Goal: Book appointment/travel/reservation

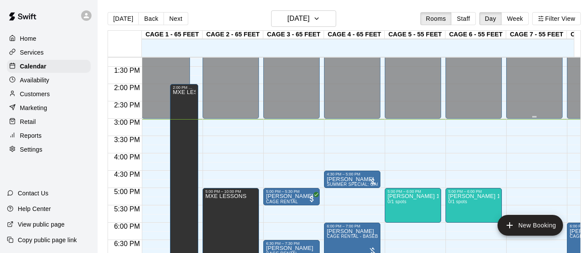
scroll to position [503, 0]
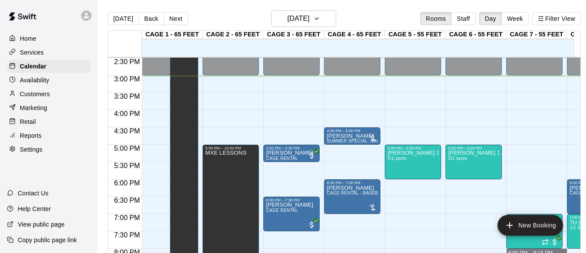
drag, startPoint x: 556, startPoint y: 252, endPoint x: 563, endPoint y: 260, distance: 10.7
click at [570, 251] on div "12:00 AM 12:30 AM 1:00 AM 1:30 AM 2:00 AM 2:30 AM 3:00 AM 3:30 AM 4:00 AM 4:30 …" at bounding box center [344, 160] width 473 height 207
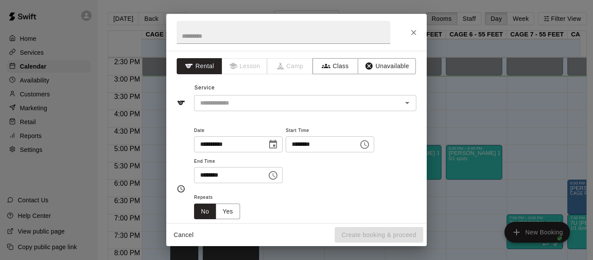
drag, startPoint x: 563, startPoint y: 260, endPoint x: 391, endPoint y: 154, distance: 202.0
click at [539, 230] on div "**********" at bounding box center [296, 130] width 593 height 260
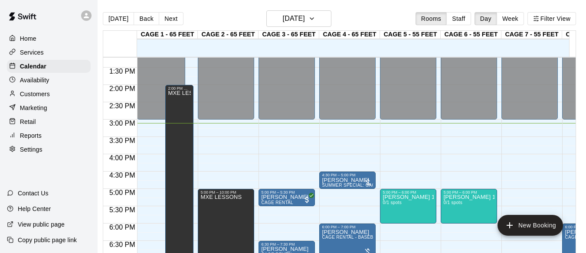
scroll to position [0, 0]
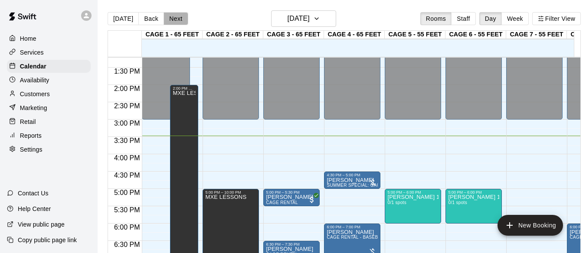
click at [176, 14] on button "Next" at bounding box center [176, 18] width 24 height 13
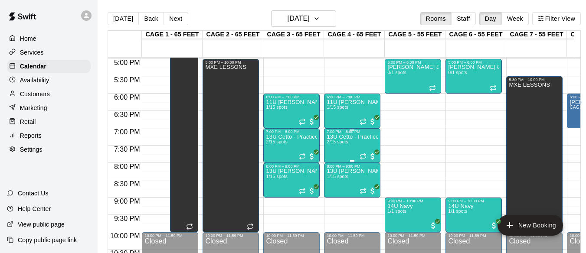
scroll to position [628, 0]
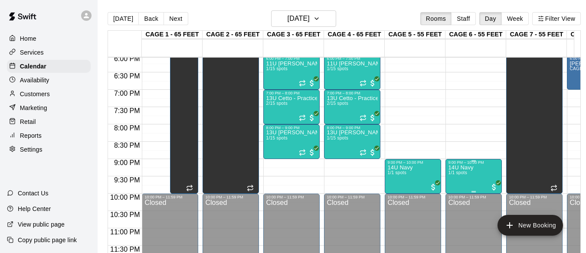
click at [475, 164] on div "9:00 PM – 10:00 PM" at bounding box center [473, 163] width 51 height 4
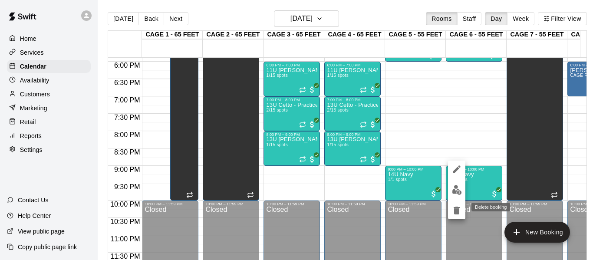
click at [452, 211] on icon "delete" at bounding box center [456, 210] width 10 height 10
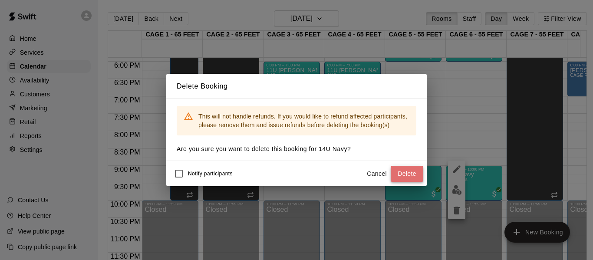
click at [398, 168] on button "Delete" at bounding box center [407, 174] width 33 height 16
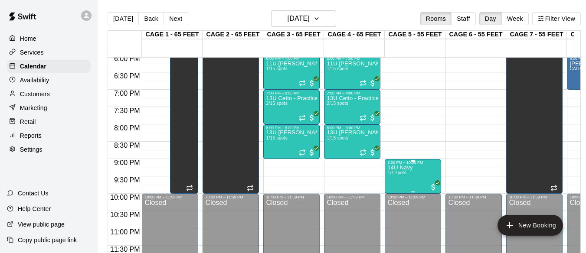
click at [411, 164] on div "9:00 PM – 10:00 PM" at bounding box center [413, 163] width 51 height 4
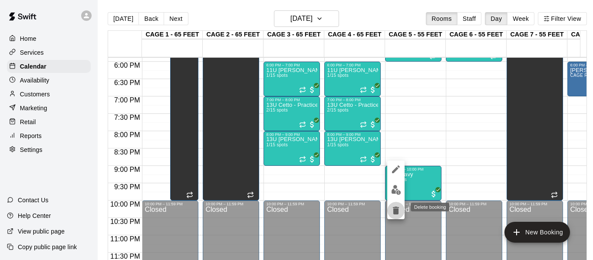
click at [393, 203] on button "delete" at bounding box center [395, 210] width 17 height 17
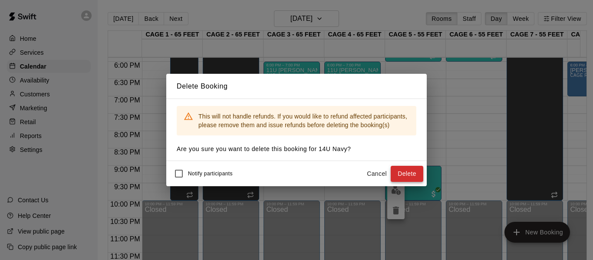
click at [402, 177] on button "Delete" at bounding box center [407, 174] width 33 height 16
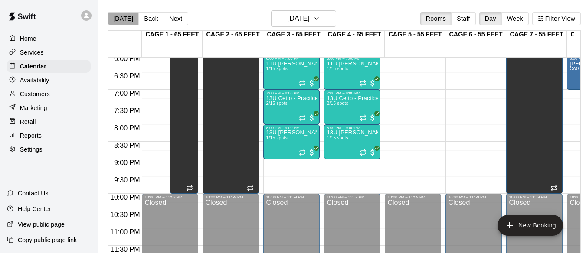
click at [129, 21] on button "[DATE]" at bounding box center [123, 18] width 31 height 13
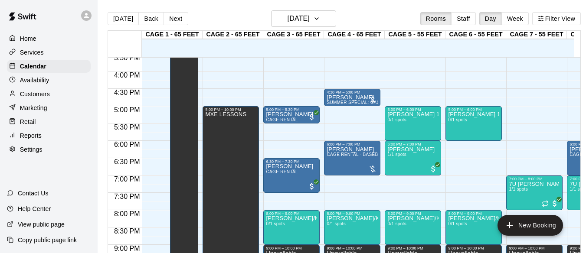
scroll to position [0, 10]
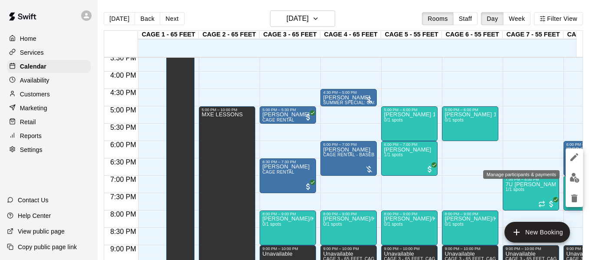
click at [573, 179] on img "edit" at bounding box center [574, 178] width 10 height 10
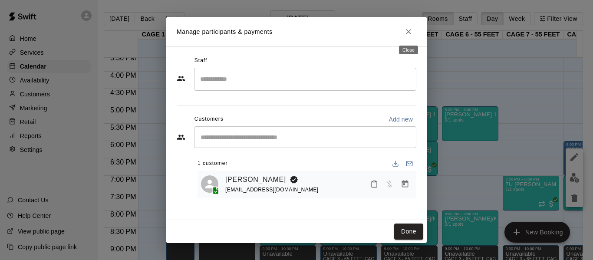
click at [405, 26] on button "Close" at bounding box center [409, 32] width 16 height 16
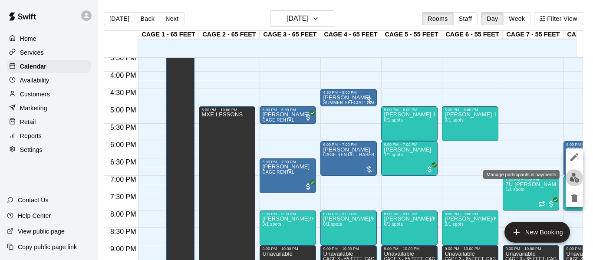
click at [569, 178] on img "edit" at bounding box center [574, 178] width 10 height 10
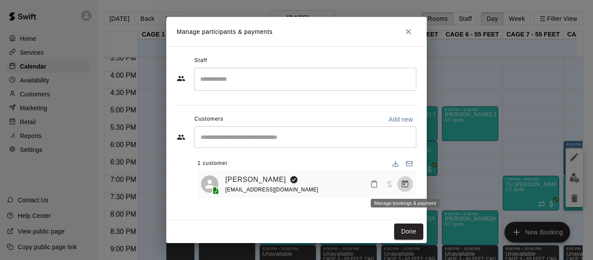
click at [400, 184] on button "Manage bookings & payment" at bounding box center [405, 184] width 16 height 16
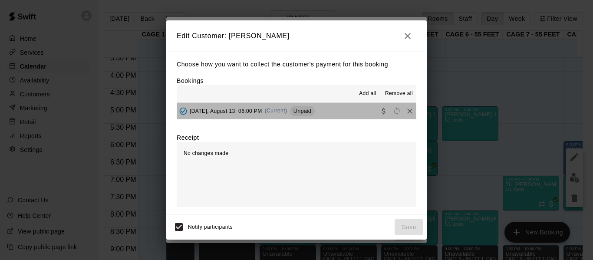
click at [346, 107] on button "[DATE], August 13: 06:00 PM (Current) Unpaid" at bounding box center [297, 111] width 240 height 16
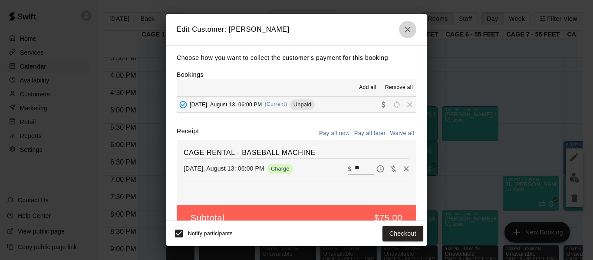
click at [404, 26] on icon "button" at bounding box center [407, 29] width 10 height 10
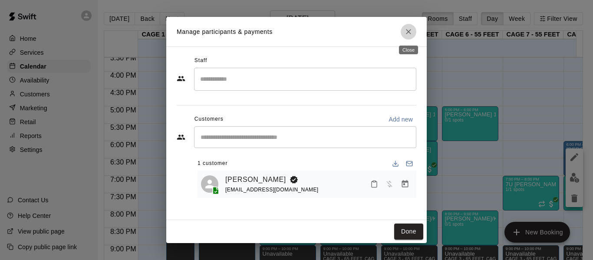
drag, startPoint x: 408, startPoint y: 29, endPoint x: 409, endPoint y: 36, distance: 6.6
click at [408, 30] on icon "Close" at bounding box center [408, 31] width 9 height 9
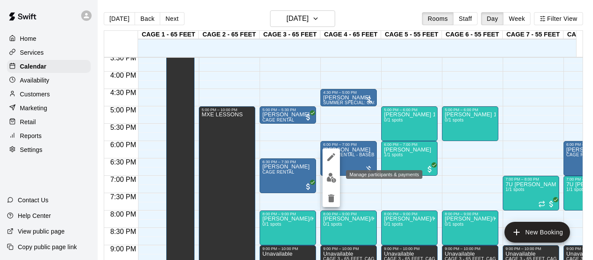
click at [332, 176] on img "edit" at bounding box center [331, 178] width 10 height 10
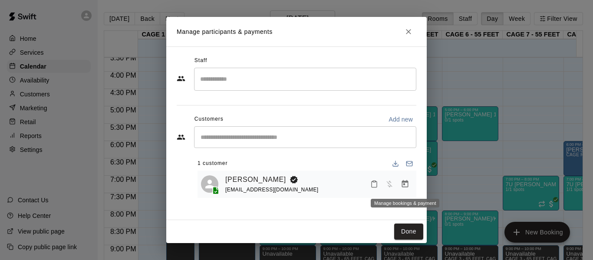
click at [406, 187] on icon "Manage bookings & payment" at bounding box center [405, 183] width 7 height 7
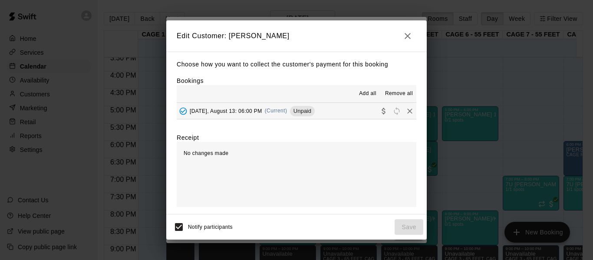
click at [335, 107] on button "[DATE], August 13: 06:00 PM (Current) Unpaid" at bounding box center [297, 111] width 240 height 16
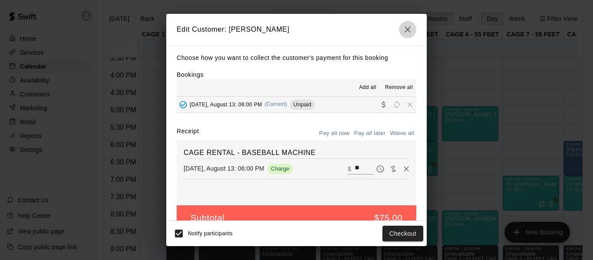
click at [411, 28] on icon "button" at bounding box center [407, 29] width 10 height 10
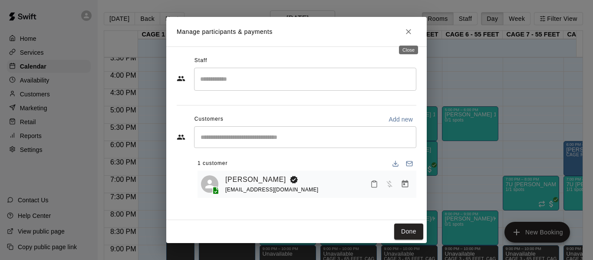
click at [410, 31] on icon "Close" at bounding box center [408, 31] width 9 height 9
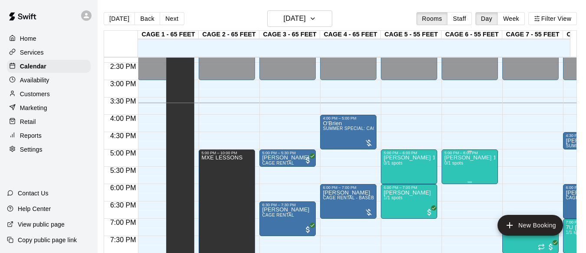
scroll to position [542, 0]
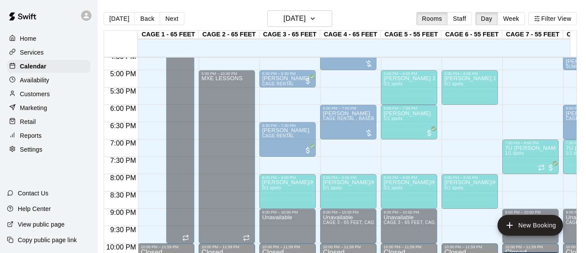
drag, startPoint x: 466, startPoint y: 251, endPoint x: 530, endPoint y: 259, distance: 64.7
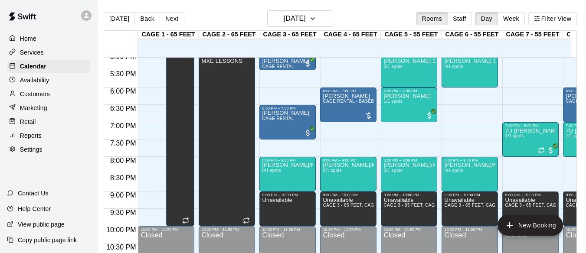
scroll to position [0, 10]
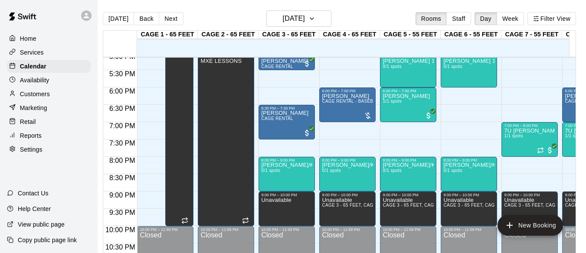
click at [565, 111] on div "[PERSON_NAME] CAGE RENTAL - BASEBALL MACHINE" at bounding box center [590, 219] width 51 height 253
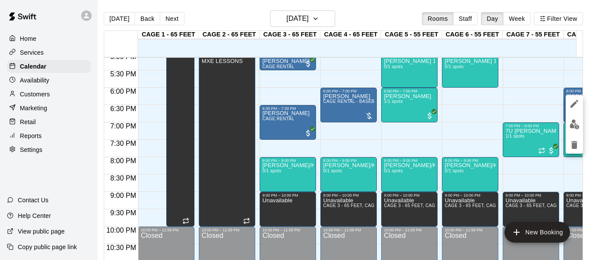
click at [481, 128] on div at bounding box center [296, 130] width 593 height 260
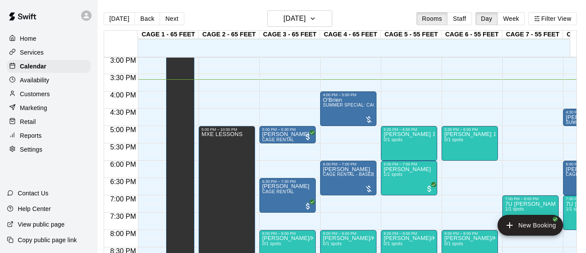
scroll to position [508, 0]
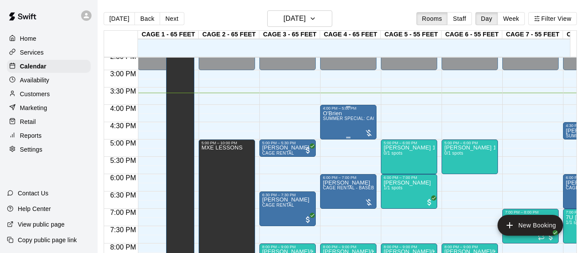
click at [365, 121] on span "SUMMER SPECIAL: CAGE RENTAL + BASEBALL MACHINE" at bounding box center [386, 118] width 126 height 5
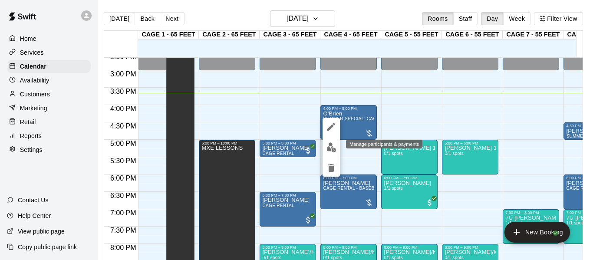
click at [329, 151] on img "edit" at bounding box center [331, 147] width 10 height 10
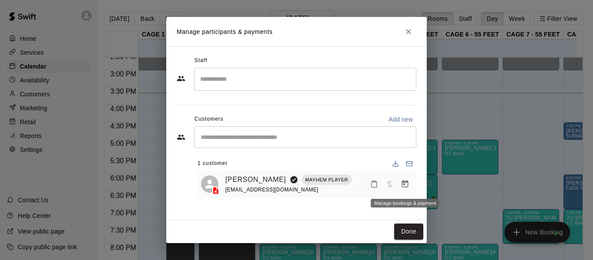
click at [403, 190] on button "Manage bookings & payment" at bounding box center [405, 184] width 16 height 16
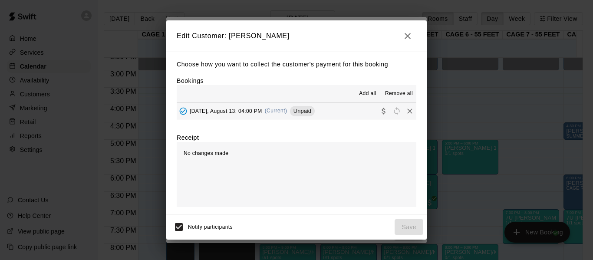
click at [339, 109] on button "[DATE], August 13: 04:00 PM (Current) Unpaid" at bounding box center [297, 111] width 240 height 16
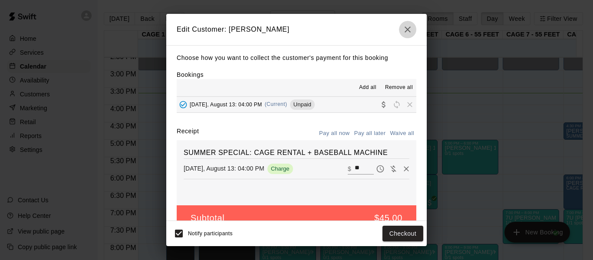
click at [409, 33] on icon "button" at bounding box center [407, 29] width 10 height 10
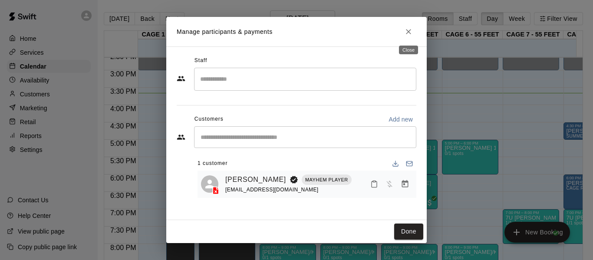
drag, startPoint x: 409, startPoint y: 33, endPoint x: 420, endPoint y: 34, distance: 10.5
click at [410, 33] on icon "Close" at bounding box center [408, 31] width 5 height 5
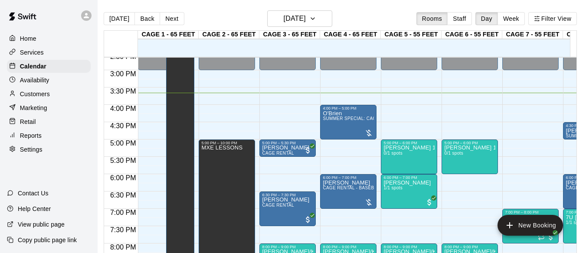
click at [574, 131] on p "[PERSON_NAME]" at bounding box center [591, 131] width 51 height 0
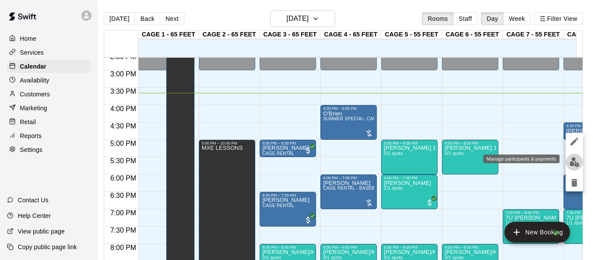
click at [572, 166] on img "edit" at bounding box center [574, 162] width 10 height 10
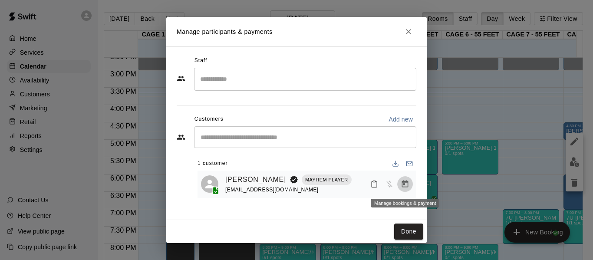
click at [403, 181] on icon "Manage bookings & payment" at bounding box center [405, 183] width 7 height 7
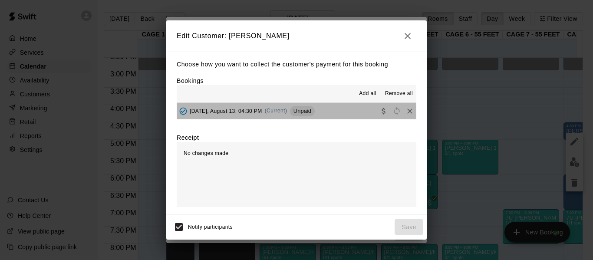
click at [349, 113] on button "[DATE], August 13: 04:30 PM (Current) Unpaid" at bounding box center [297, 111] width 240 height 16
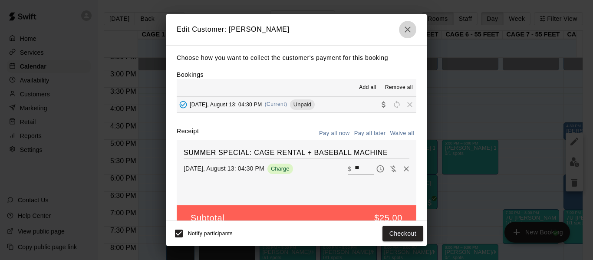
click at [406, 22] on button "button" at bounding box center [407, 29] width 17 height 17
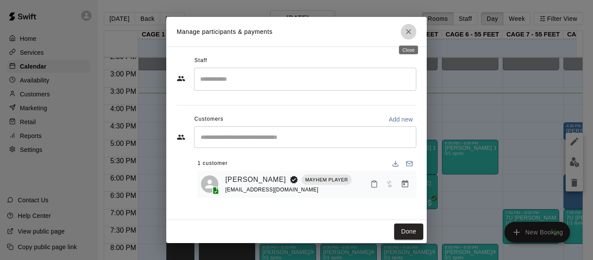
click at [405, 33] on icon "Close" at bounding box center [408, 31] width 9 height 9
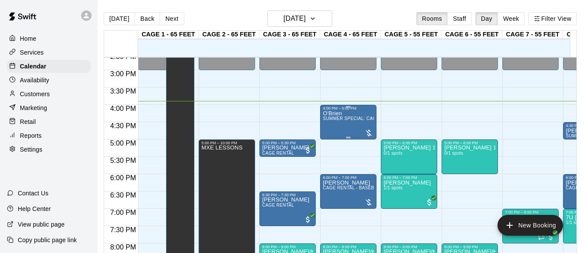
click at [340, 114] on p "O'Brien" at bounding box center [348, 114] width 51 height 0
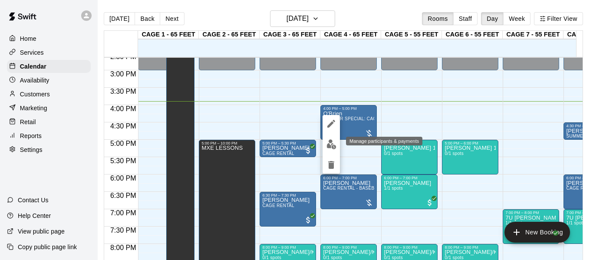
click at [332, 146] on img "edit" at bounding box center [331, 144] width 10 height 10
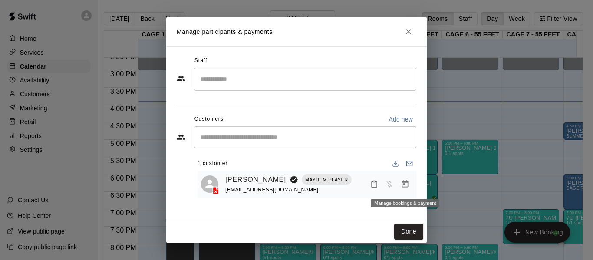
click at [398, 185] on button "Manage bookings & payment" at bounding box center [405, 184] width 16 height 16
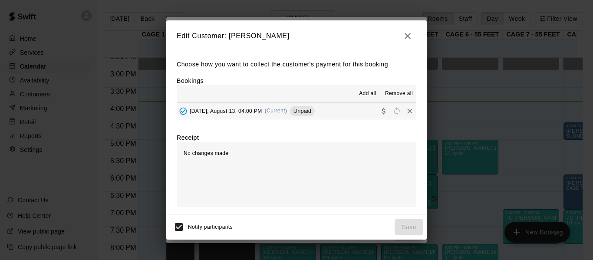
click at [270, 106] on div "[DATE], August 13: 04:00 PM (Current) Unpaid" at bounding box center [246, 111] width 138 height 13
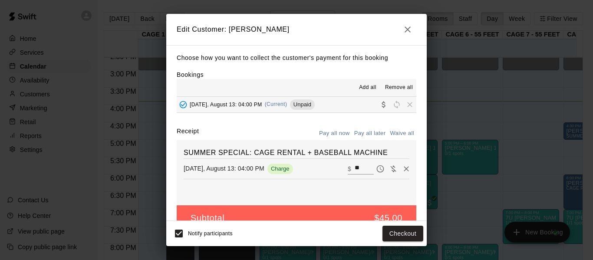
click at [405, 36] on button "button" at bounding box center [407, 29] width 17 height 17
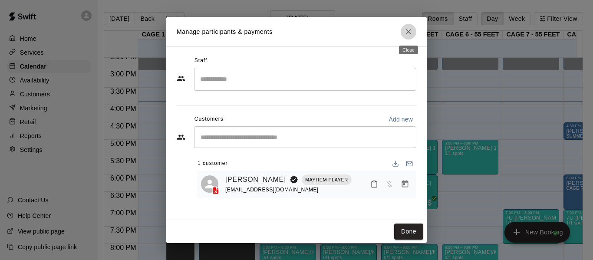
click at [408, 30] on icon "Close" at bounding box center [408, 31] width 9 height 9
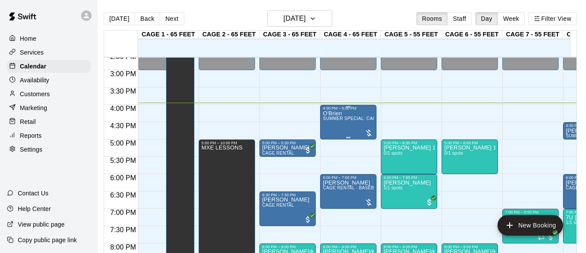
click at [348, 118] on div "O'Brien SUMMER SPECIAL: CAGE RENTAL + BASEBALL MACHINE" at bounding box center [348, 237] width 51 height 253
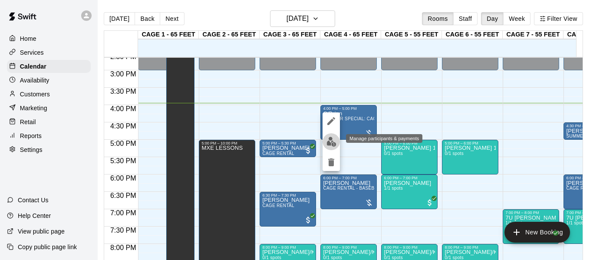
click at [330, 138] on img "edit" at bounding box center [331, 142] width 10 height 10
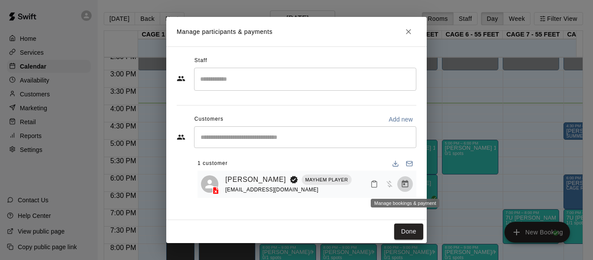
click at [407, 187] on icon "Manage bookings & payment" at bounding box center [405, 183] width 7 height 7
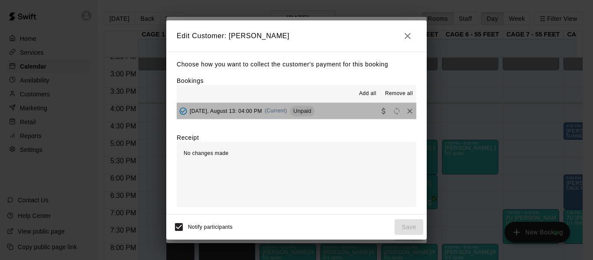
click at [350, 118] on button "[DATE], August 13: 04:00 PM (Current) Unpaid" at bounding box center [297, 111] width 240 height 16
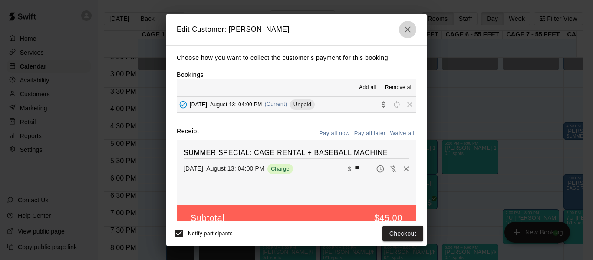
click at [408, 24] on icon "button" at bounding box center [407, 29] width 10 height 10
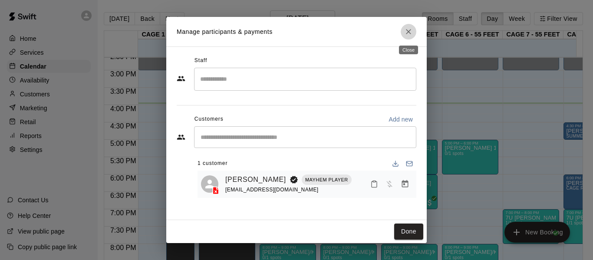
click at [406, 31] on icon "Close" at bounding box center [408, 31] width 9 height 9
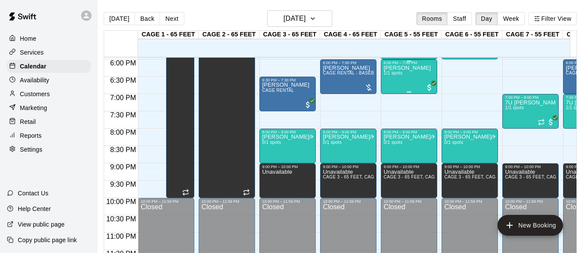
scroll to position [628, 0]
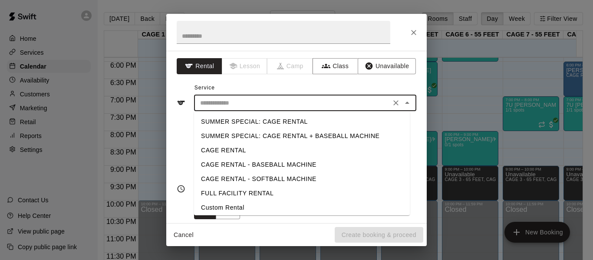
click at [314, 103] on input "text" at bounding box center [292, 103] width 191 height 11
click at [274, 161] on li "CAGE RENTAL - BASEBALL MACHINE" at bounding box center [302, 165] width 216 height 14
type input "**********"
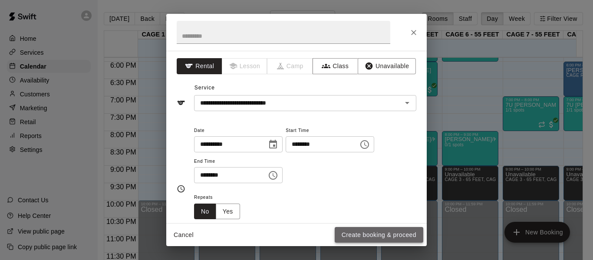
click at [364, 233] on button "Create booking & proceed" at bounding box center [379, 235] width 89 height 16
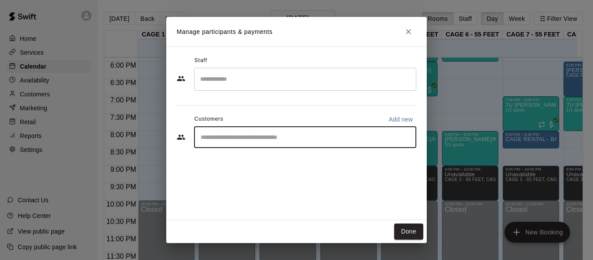
click at [300, 134] on input "Start typing to search customers..." at bounding box center [305, 137] width 214 height 9
type input "*****"
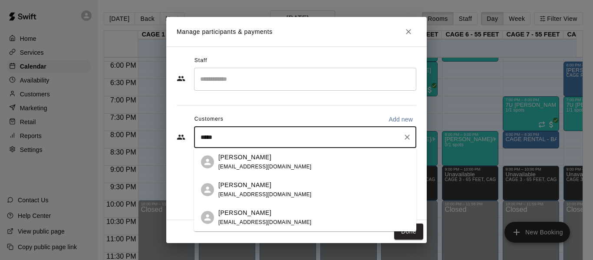
click at [273, 213] on div "[PERSON_NAME]" at bounding box center [264, 212] width 93 height 9
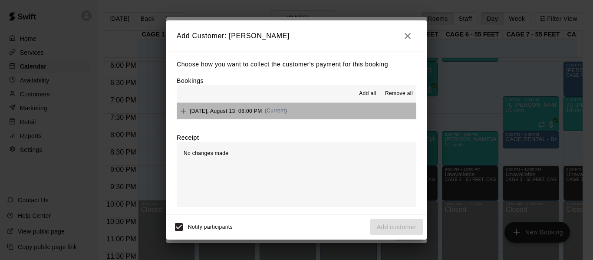
click at [320, 108] on button "[DATE], August 13: 08:00 PM (Current)" at bounding box center [297, 111] width 240 height 16
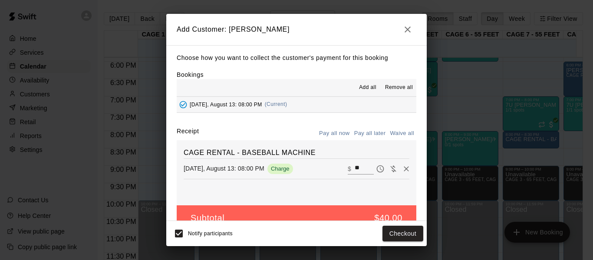
click at [365, 136] on button "Pay all later" at bounding box center [370, 133] width 36 height 13
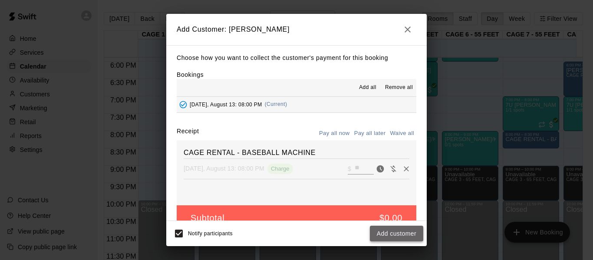
click at [389, 233] on button "Add customer" at bounding box center [396, 234] width 53 height 16
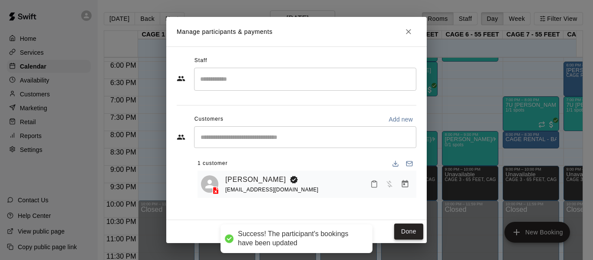
click at [401, 227] on button "Done" at bounding box center [408, 232] width 29 height 16
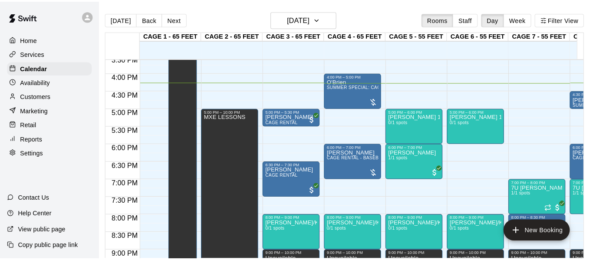
scroll to position [542, 0]
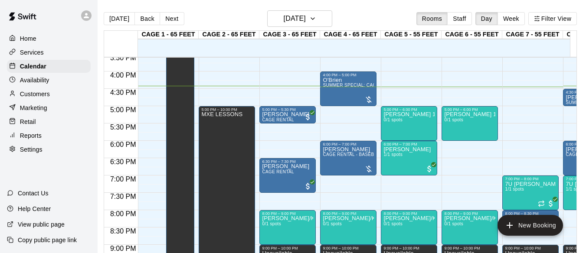
click at [572, 95] on div "4:30 PM – 5:00 PM" at bounding box center [591, 92] width 51 height 4
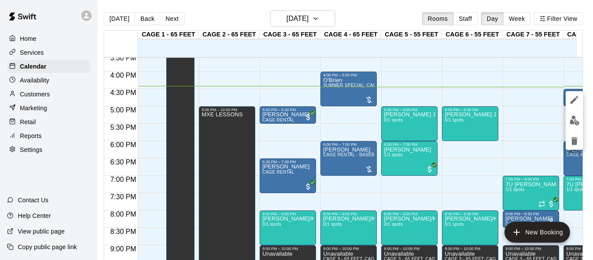
click at [470, 82] on div at bounding box center [296, 130] width 593 height 260
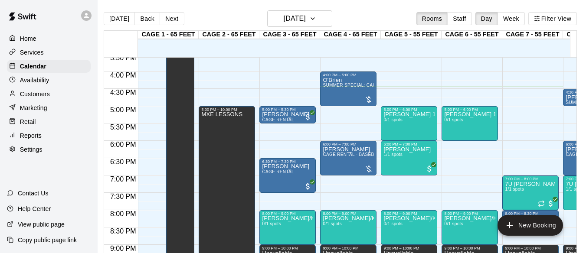
click at [566, 101] on div "[PERSON_NAME] SUMMER SPECIAL: CAGE RENTAL + BASEBALL MACHINE" at bounding box center [591, 221] width 51 height 253
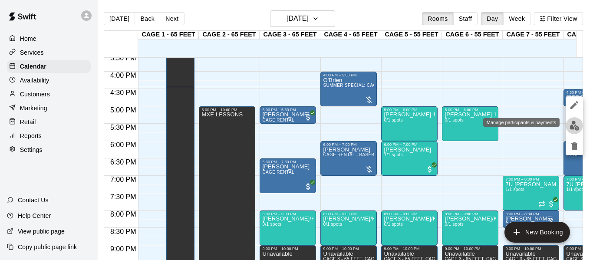
click at [579, 125] on button "edit" at bounding box center [573, 125] width 17 height 17
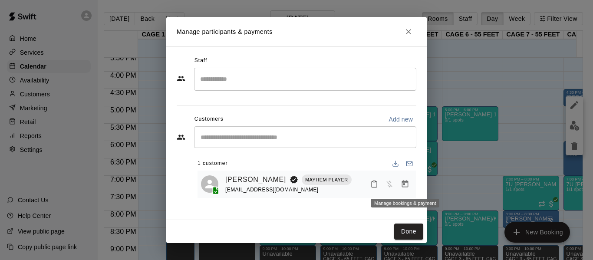
click at [406, 179] on button "Manage bookings & payment" at bounding box center [405, 184] width 16 height 16
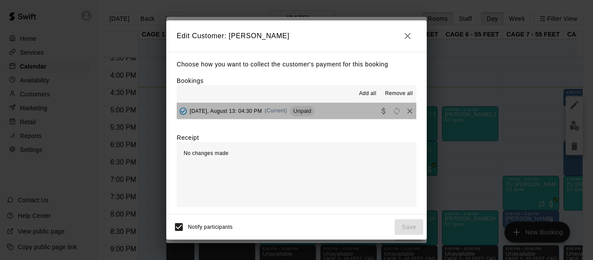
click at [349, 109] on button "[DATE], August 13: 04:30 PM (Current) Unpaid" at bounding box center [297, 111] width 240 height 16
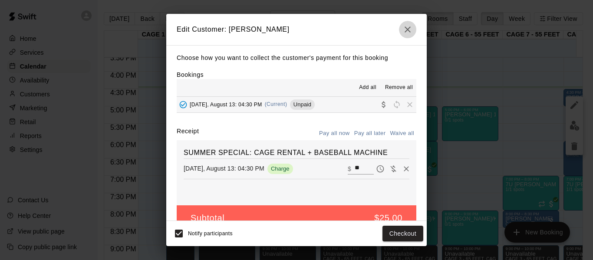
click at [408, 29] on icon "button" at bounding box center [407, 29] width 6 height 6
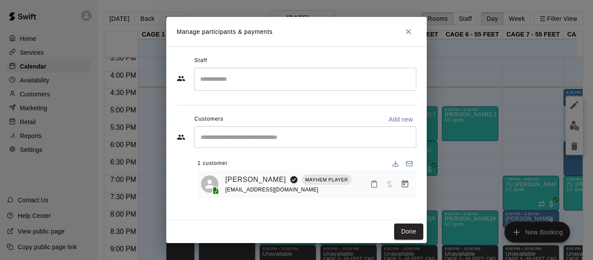
click at [406, 36] on icon "Close" at bounding box center [408, 31] width 9 height 9
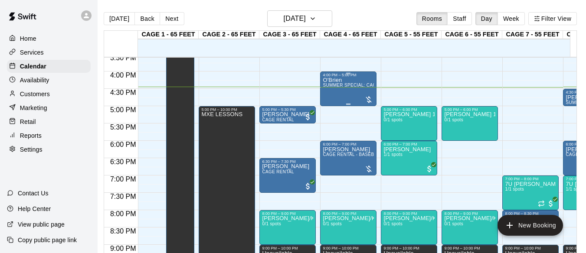
click at [359, 84] on div "O'Brien SUMMER SPECIAL: CAGE RENTAL + BASEBALL MACHINE" at bounding box center [348, 203] width 51 height 253
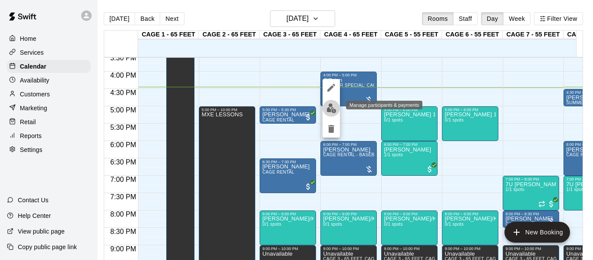
click at [332, 105] on img "edit" at bounding box center [331, 108] width 10 height 10
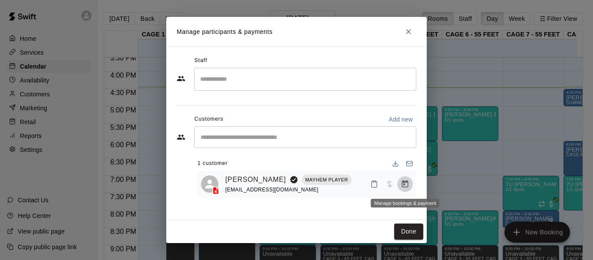
click at [412, 184] on button "Manage bookings & payment" at bounding box center [405, 184] width 16 height 16
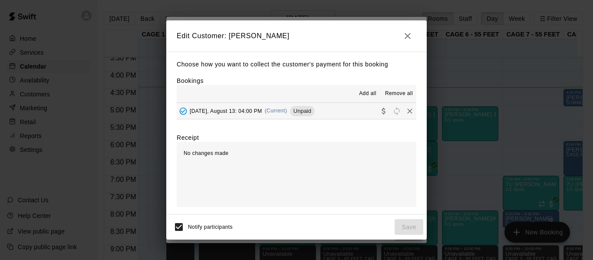
click at [358, 112] on button "[DATE], August 13: 04:00 PM (Current) Unpaid" at bounding box center [297, 111] width 240 height 16
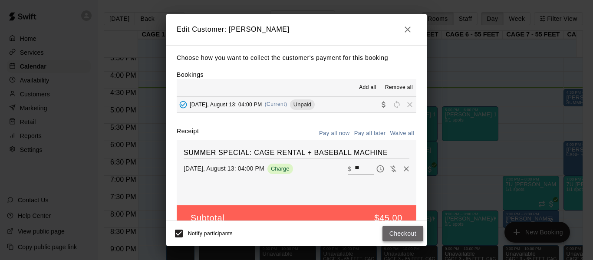
click at [407, 232] on button "Checkout" at bounding box center [402, 234] width 41 height 16
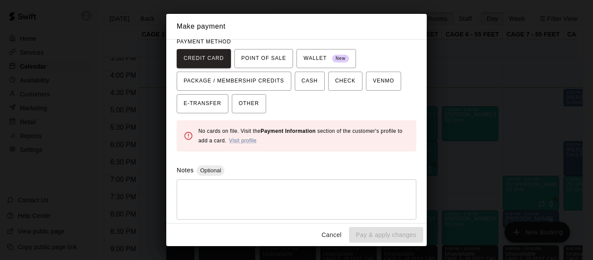
scroll to position [85, 0]
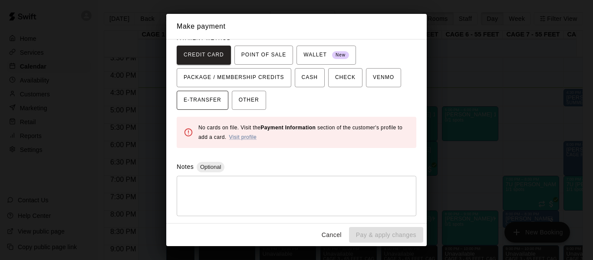
click at [203, 92] on button "E-TRANSFER" at bounding box center [203, 100] width 52 height 19
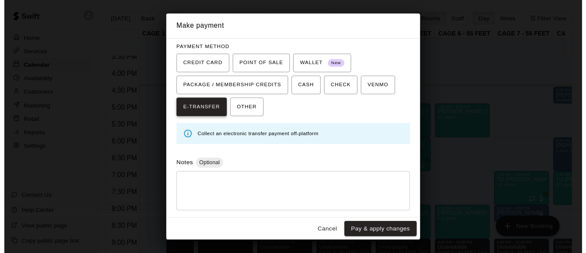
scroll to position [76, 0]
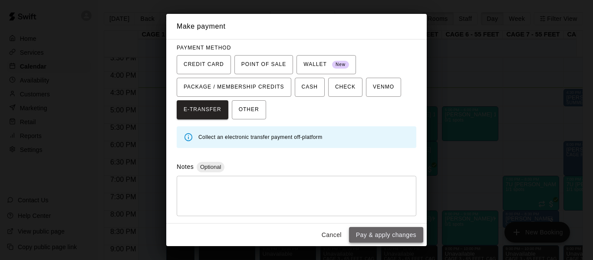
click at [381, 235] on button "Pay & apply changes" at bounding box center [386, 235] width 74 height 16
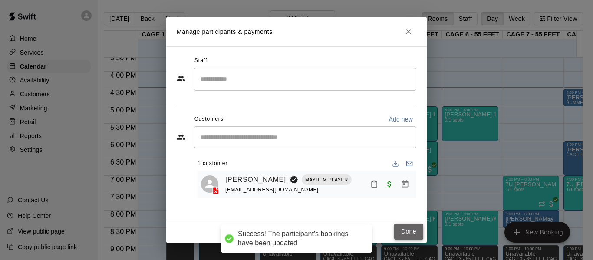
click at [407, 230] on button "Done" at bounding box center [408, 232] width 29 height 16
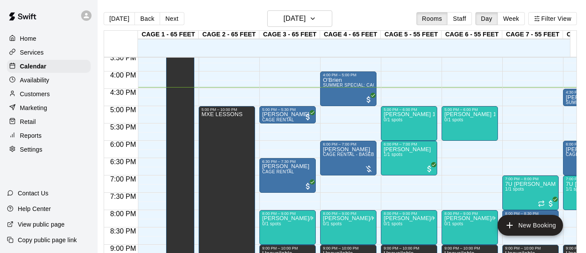
click at [570, 98] on p "[PERSON_NAME]" at bounding box center [591, 98] width 51 height 0
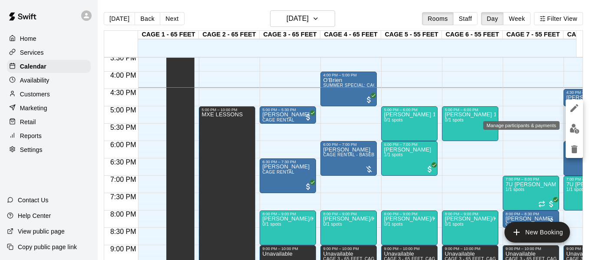
click at [576, 127] on img "edit" at bounding box center [574, 129] width 10 height 10
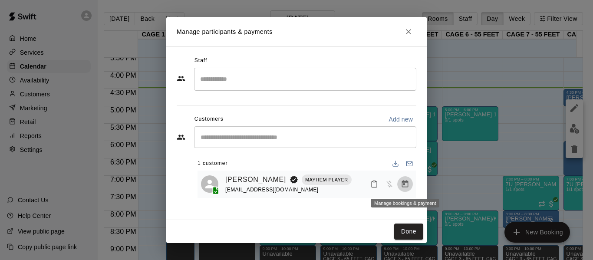
click at [401, 185] on button "Manage bookings & payment" at bounding box center [405, 184] width 16 height 16
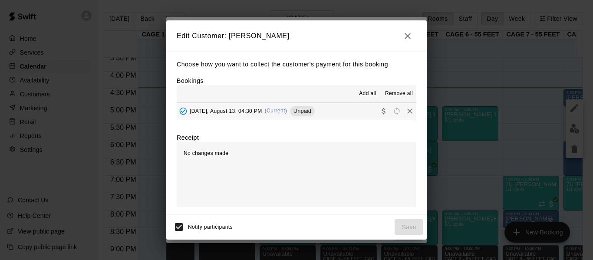
click at [335, 112] on button "[DATE], August 13: 04:30 PM (Current) Unpaid" at bounding box center [297, 111] width 240 height 16
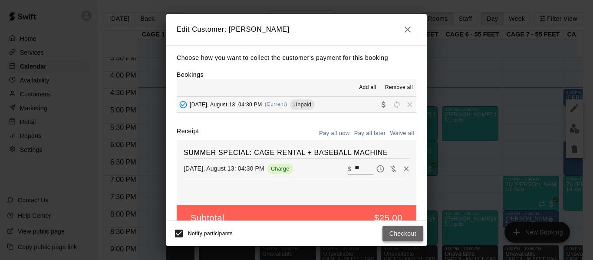
click at [402, 227] on button "Checkout" at bounding box center [402, 234] width 41 height 16
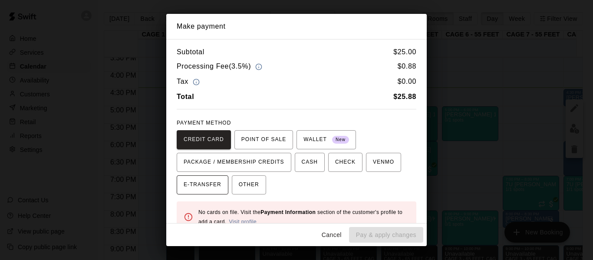
click at [201, 185] on span "E-TRANSFER" at bounding box center [203, 185] width 38 height 14
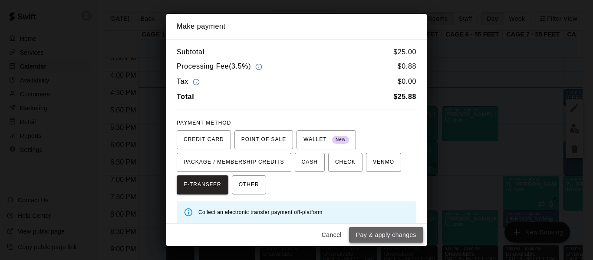
click at [382, 235] on button "Pay & apply changes" at bounding box center [386, 235] width 74 height 16
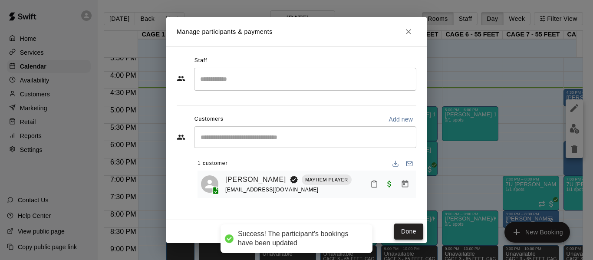
click at [402, 237] on button "Done" at bounding box center [408, 232] width 29 height 16
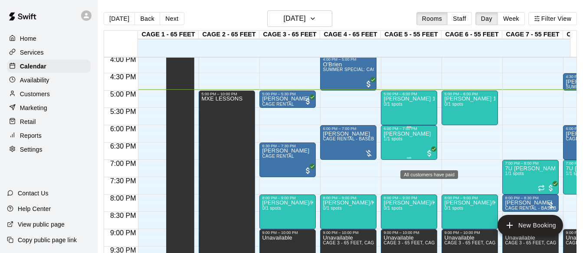
scroll to position [542, 0]
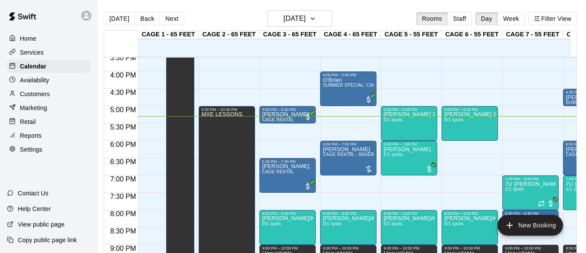
click at [568, 150] on p "[PERSON_NAME]" at bounding box center [591, 150] width 51 height 0
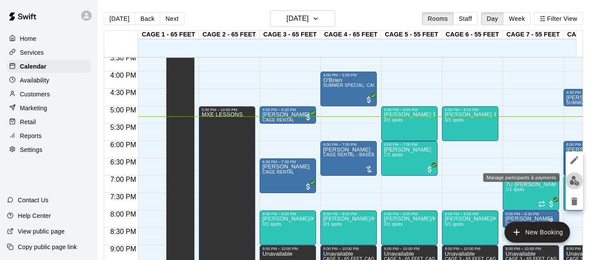
click at [570, 183] on img "edit" at bounding box center [574, 181] width 10 height 10
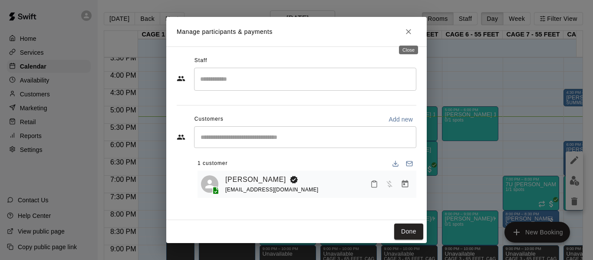
click at [401, 28] on button "Close" at bounding box center [409, 32] width 16 height 16
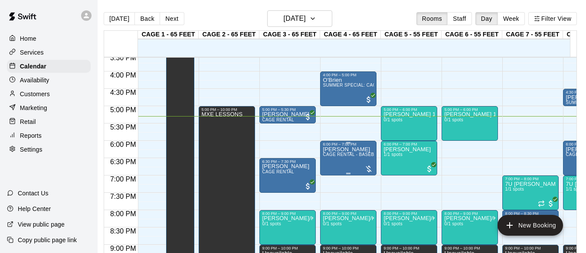
click at [362, 157] on span "CAGE RENTAL - BASEBALL MACHINE" at bounding box center [364, 154] width 82 height 5
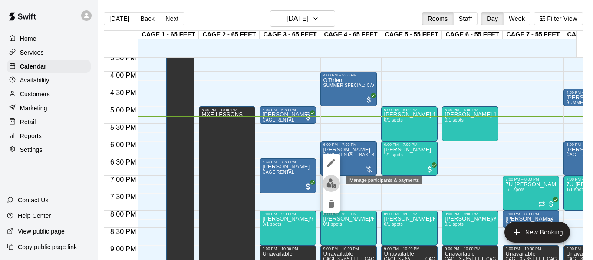
click at [330, 185] on img "edit" at bounding box center [331, 183] width 10 height 10
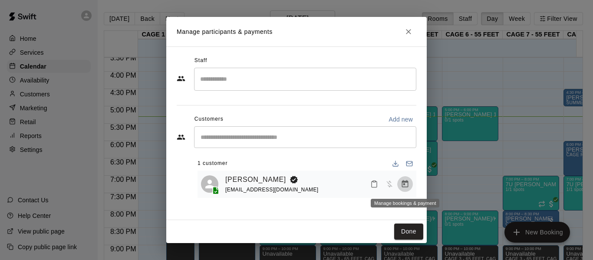
click at [404, 180] on icon "Manage bookings & payment" at bounding box center [405, 184] width 9 height 9
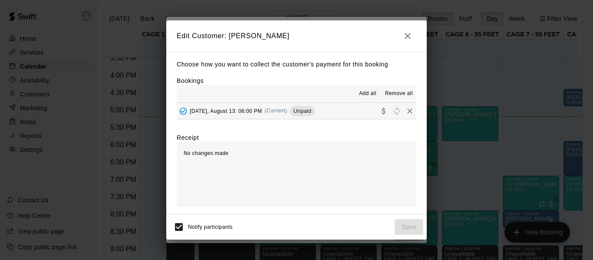
click at [348, 98] on div "Add all Remove all" at bounding box center [297, 93] width 240 height 17
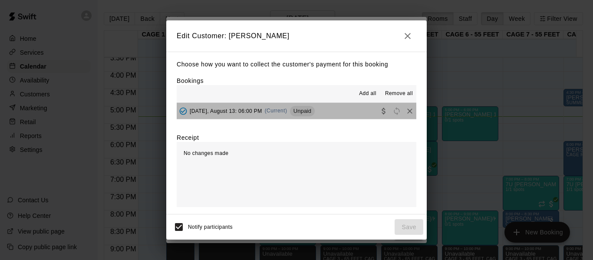
click at [345, 106] on button "[DATE], August 13: 06:00 PM (Current) Unpaid" at bounding box center [297, 111] width 240 height 16
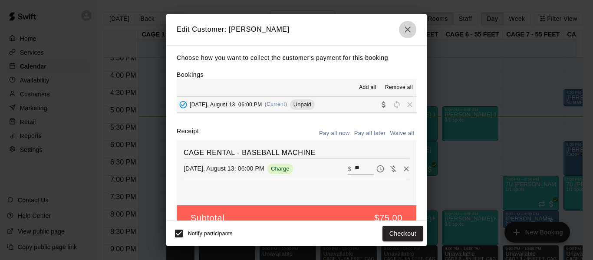
click at [410, 26] on icon "button" at bounding box center [407, 29] width 10 height 10
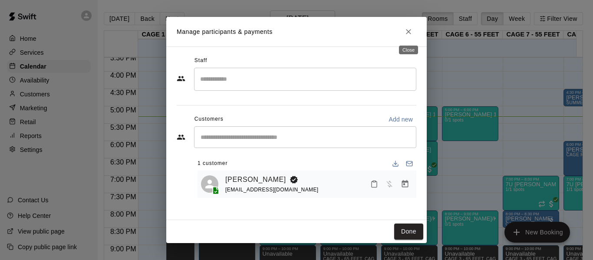
click at [411, 33] on icon "Close" at bounding box center [408, 31] width 9 height 9
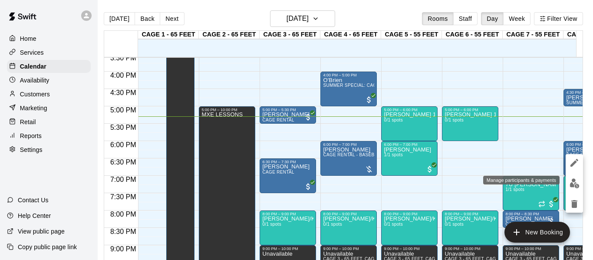
click at [570, 178] on img "edit" at bounding box center [574, 183] width 10 height 10
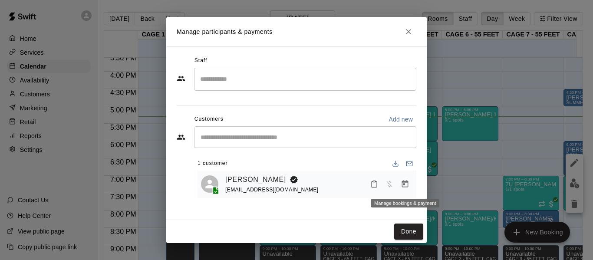
click at [402, 181] on icon "Manage bookings & payment" at bounding box center [405, 184] width 9 height 9
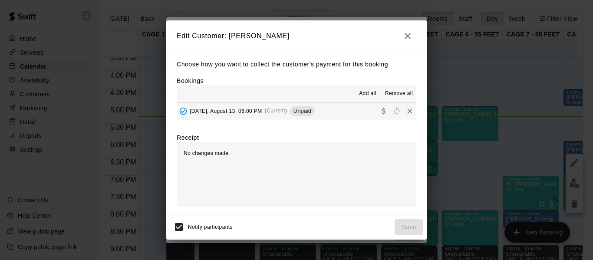
click at [332, 108] on button "[DATE], August 13: 06:00 PM (Current) Unpaid" at bounding box center [297, 111] width 240 height 16
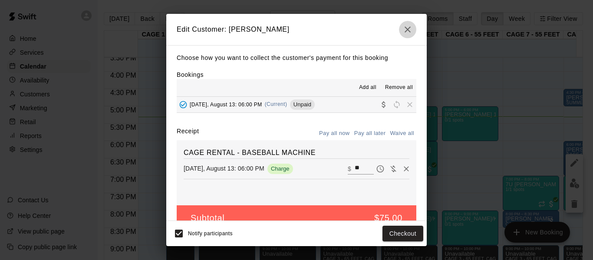
click at [402, 33] on button "button" at bounding box center [407, 29] width 17 height 17
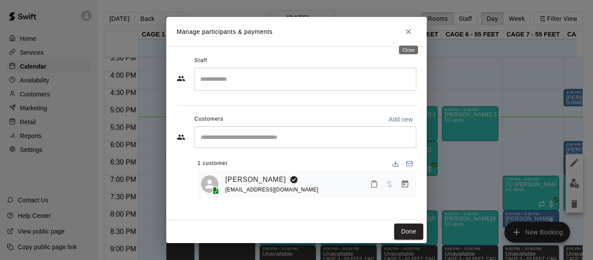
click at [404, 34] on button "Close" at bounding box center [409, 32] width 16 height 16
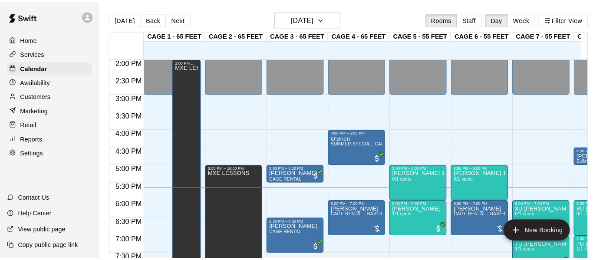
scroll to position [585, 0]
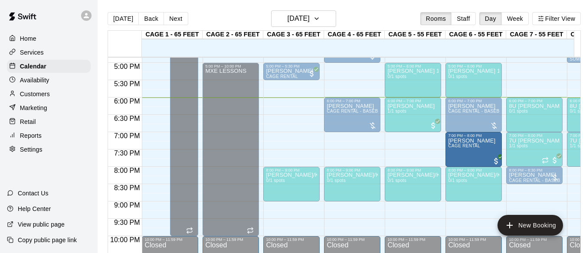
drag, startPoint x: 312, startPoint y: 132, endPoint x: 460, endPoint y: 151, distance: 150.2
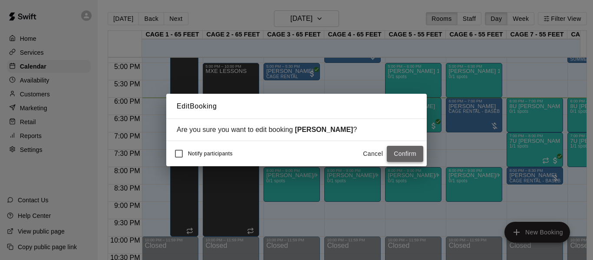
click at [398, 150] on button "Confirm" at bounding box center [405, 154] width 36 height 16
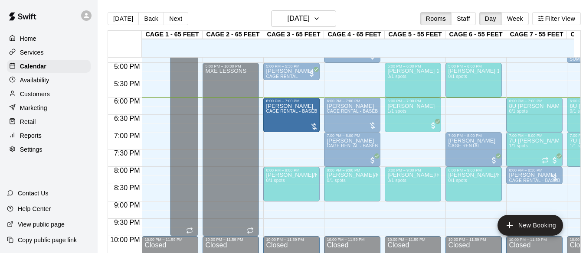
drag, startPoint x: 433, startPoint y: 125, endPoint x: 301, endPoint y: 115, distance: 132.3
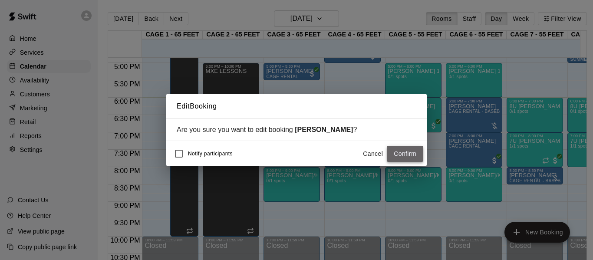
click at [406, 152] on button "Confirm" at bounding box center [405, 154] width 36 height 16
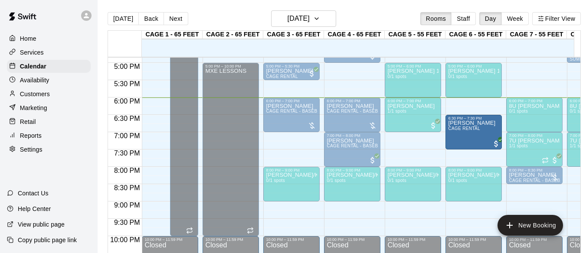
drag, startPoint x: 462, startPoint y: 147, endPoint x: 458, endPoint y: 134, distance: 14.0
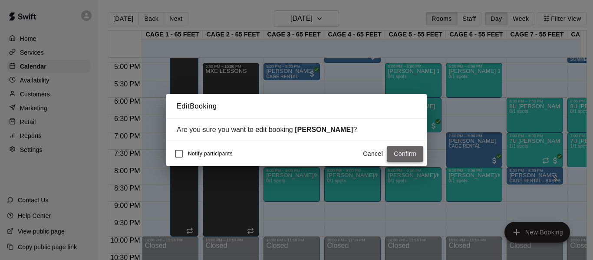
click at [410, 151] on button "Confirm" at bounding box center [405, 154] width 36 height 16
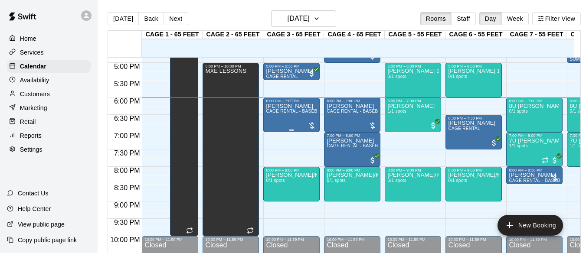
click at [301, 117] on div "[PERSON_NAME] CAGE RENTAL - BASEBALL MACHINE" at bounding box center [291, 229] width 51 height 253
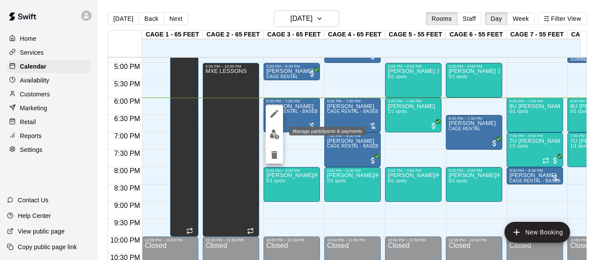
click at [276, 135] on img "edit" at bounding box center [275, 134] width 10 height 10
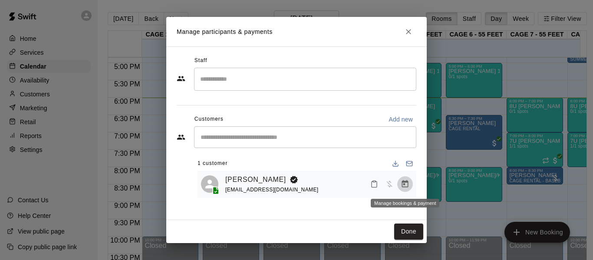
click at [400, 181] on button "Manage bookings & payment" at bounding box center [405, 184] width 16 height 16
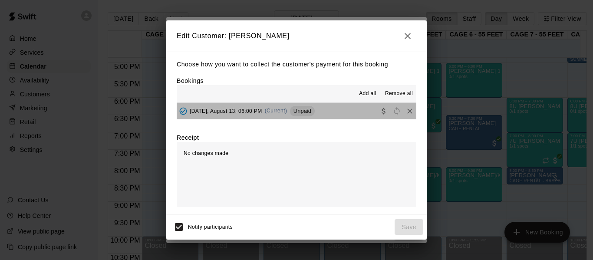
click at [341, 107] on button "[DATE], August 13: 06:00 PM (Current) Unpaid" at bounding box center [297, 111] width 240 height 16
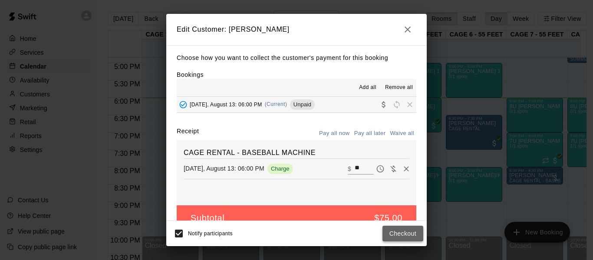
click at [412, 235] on button "Checkout" at bounding box center [402, 234] width 41 height 16
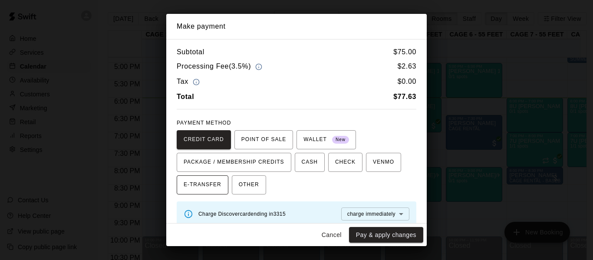
click at [214, 184] on span "E-TRANSFER" at bounding box center [203, 185] width 38 height 14
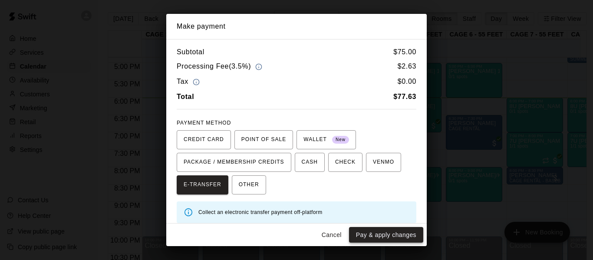
click at [359, 231] on button "Pay & apply changes" at bounding box center [386, 235] width 74 height 16
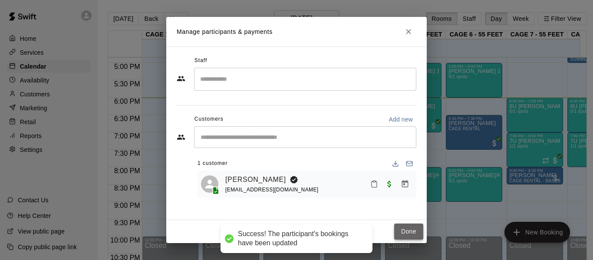
click at [405, 227] on button "Done" at bounding box center [408, 232] width 29 height 16
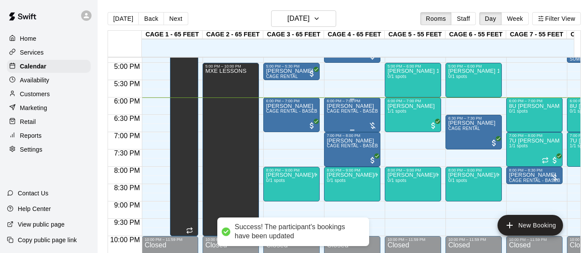
click at [339, 103] on div "6:00 PM – 7:00 PM" at bounding box center [352, 101] width 51 height 4
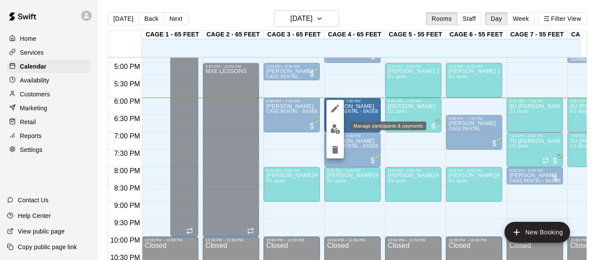
click at [332, 123] on button "edit" at bounding box center [334, 129] width 17 height 17
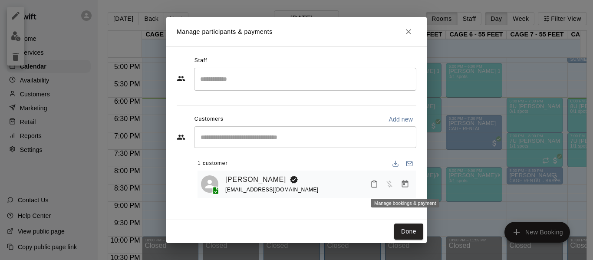
click at [402, 184] on icon "Manage bookings & payment" at bounding box center [405, 183] width 7 height 7
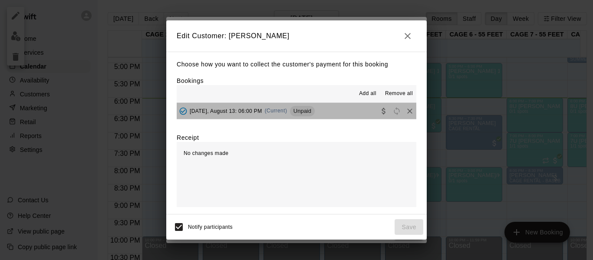
click at [342, 109] on button "[DATE], August 13: 06:00 PM (Current) Unpaid" at bounding box center [297, 111] width 240 height 16
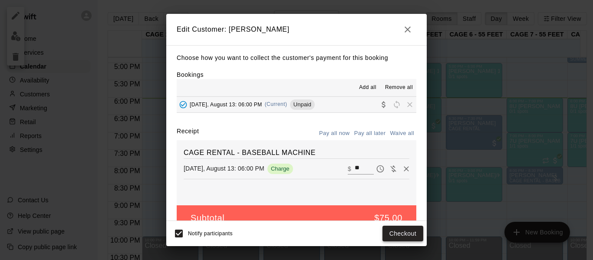
click at [405, 229] on button "Checkout" at bounding box center [402, 234] width 41 height 16
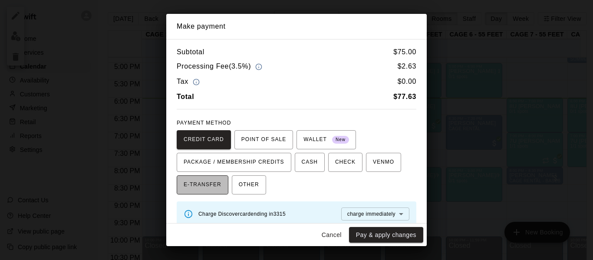
click at [203, 176] on button "E-TRANSFER" at bounding box center [203, 184] width 52 height 19
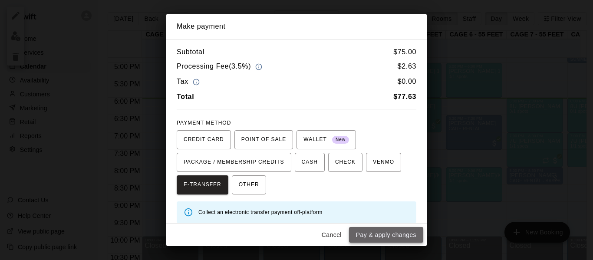
click at [376, 228] on button "Pay & apply changes" at bounding box center [386, 235] width 74 height 16
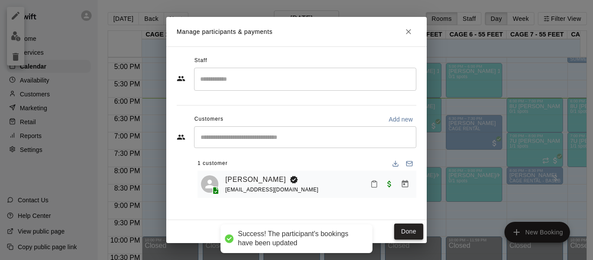
drag, startPoint x: 400, startPoint y: 230, endPoint x: 406, endPoint y: 230, distance: 6.1
click at [400, 230] on button "Done" at bounding box center [408, 232] width 29 height 16
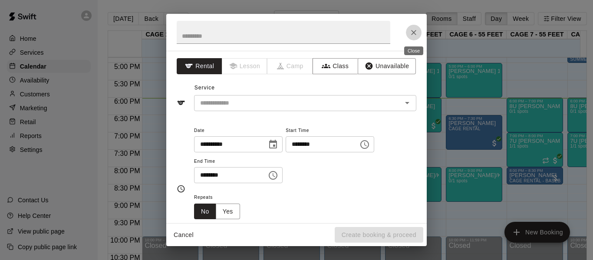
click at [416, 35] on icon "Close" at bounding box center [413, 32] width 9 height 9
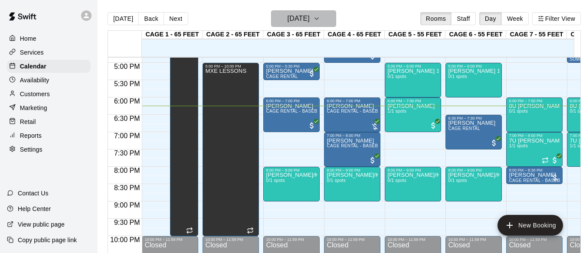
click at [296, 13] on h6 "[DATE]" at bounding box center [299, 19] width 22 height 12
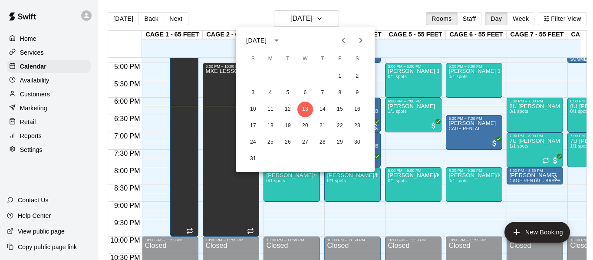
click at [362, 38] on icon "Next month" at bounding box center [360, 40] width 10 height 10
click at [285, 72] on button "2" at bounding box center [288, 77] width 16 height 16
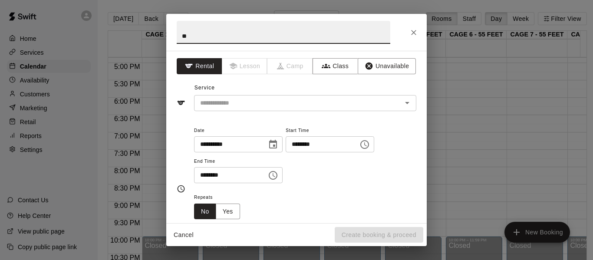
type input "*"
type input "**********"
click at [282, 168] on button "Choose time, selected time is 6:30 PM" at bounding box center [272, 175] width 17 height 17
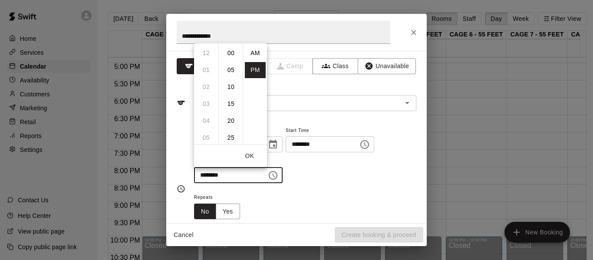
scroll to position [16, 0]
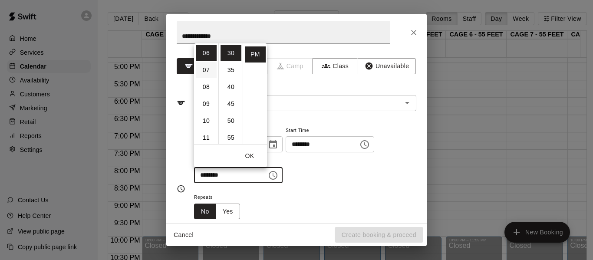
click at [210, 69] on li "07" at bounding box center [206, 70] width 21 height 16
click at [235, 50] on li "00" at bounding box center [230, 53] width 21 height 16
type input "********"
click at [251, 157] on button "OK" at bounding box center [250, 156] width 28 height 16
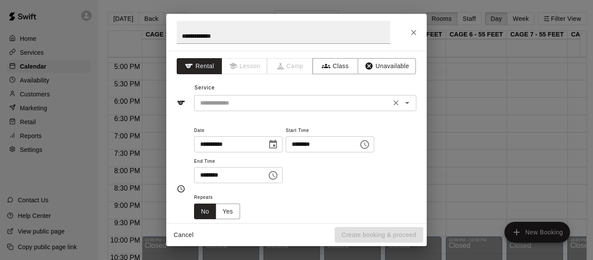
click at [264, 104] on input "text" at bounding box center [292, 103] width 191 height 11
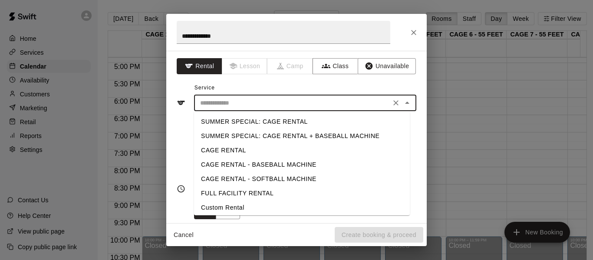
click at [245, 145] on li "CAGE RENTAL" at bounding box center [302, 150] width 216 height 14
type input "**********"
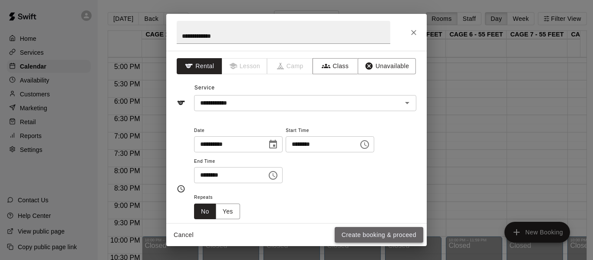
click at [365, 234] on button "Create booking & proceed" at bounding box center [379, 235] width 89 height 16
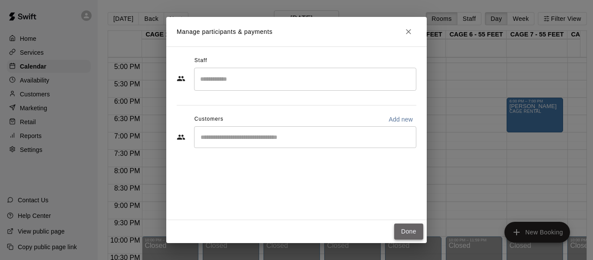
click at [411, 230] on button "Done" at bounding box center [408, 232] width 29 height 16
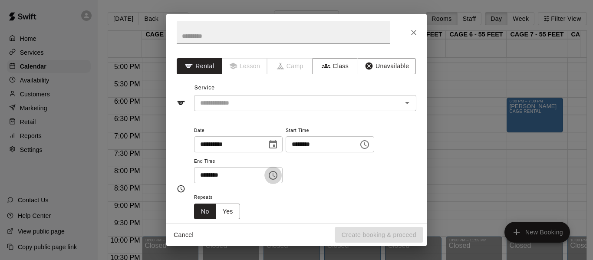
click at [277, 176] on icon "Choose time, selected time is 6:30 PM" at bounding box center [273, 175] width 9 height 9
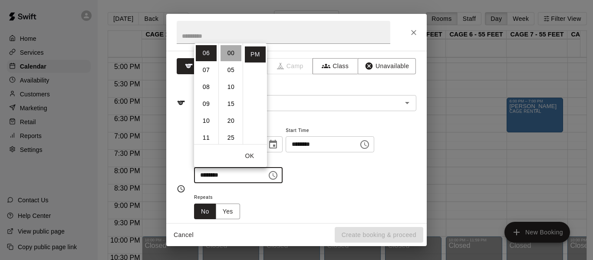
click at [233, 54] on li "00" at bounding box center [230, 53] width 21 height 16
click at [204, 70] on li "07" at bounding box center [206, 70] width 21 height 16
type input "********"
click at [250, 148] on button "OK" at bounding box center [250, 156] width 28 height 16
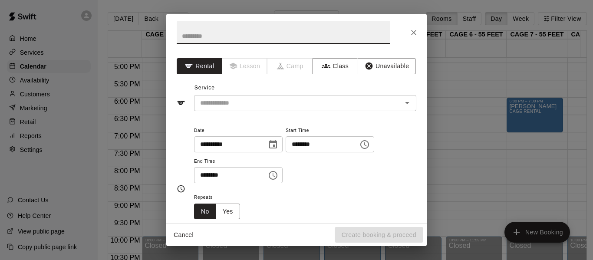
click at [245, 39] on input "text" at bounding box center [284, 32] width 214 height 23
type input "**********"
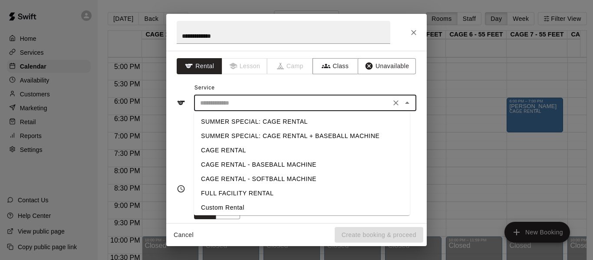
click at [290, 106] on input "text" at bounding box center [292, 103] width 191 height 11
click at [263, 145] on li "CAGE RENTAL" at bounding box center [302, 150] width 216 height 14
type input "**********"
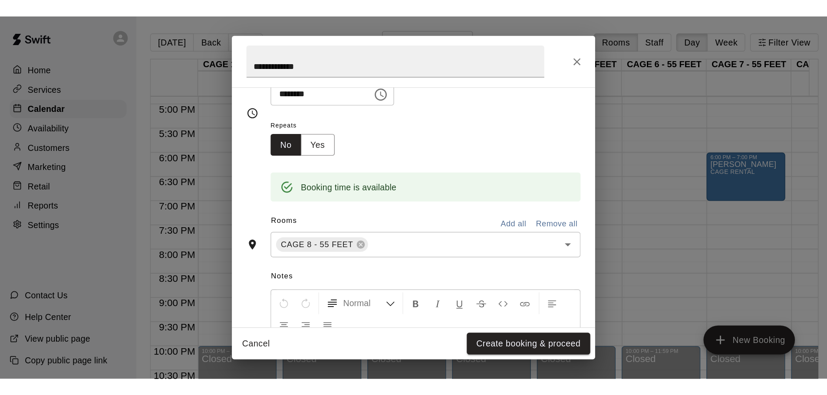
scroll to position [130, 0]
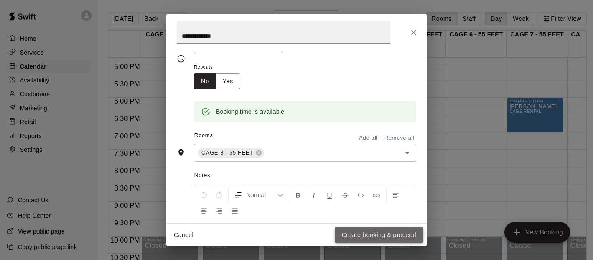
click at [378, 236] on button "Create booking & proceed" at bounding box center [379, 235] width 89 height 16
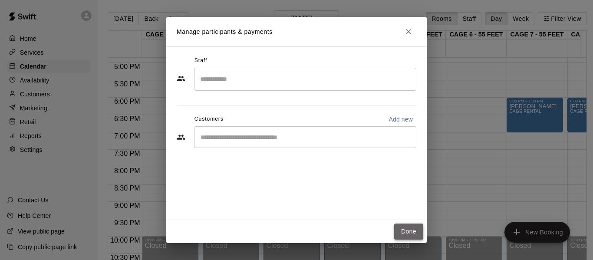
click at [404, 232] on button "Done" at bounding box center [408, 232] width 29 height 16
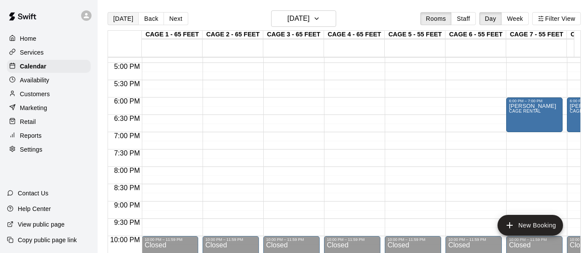
click at [125, 20] on button "[DATE]" at bounding box center [123, 18] width 31 height 13
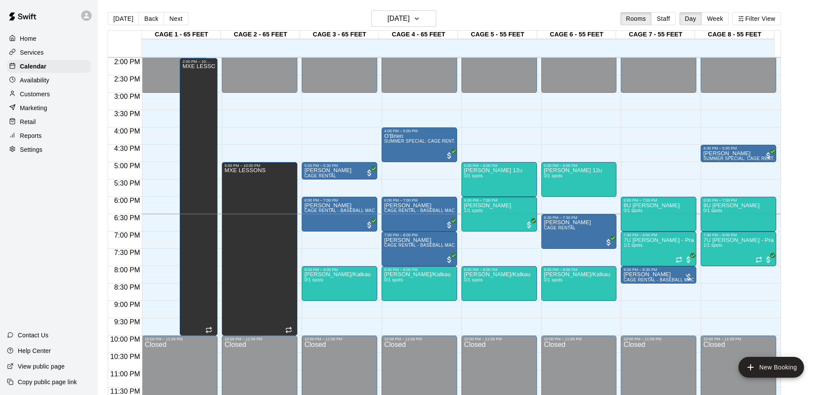
scroll to position [487, 0]
